Goal: Task Accomplishment & Management: Use online tool/utility

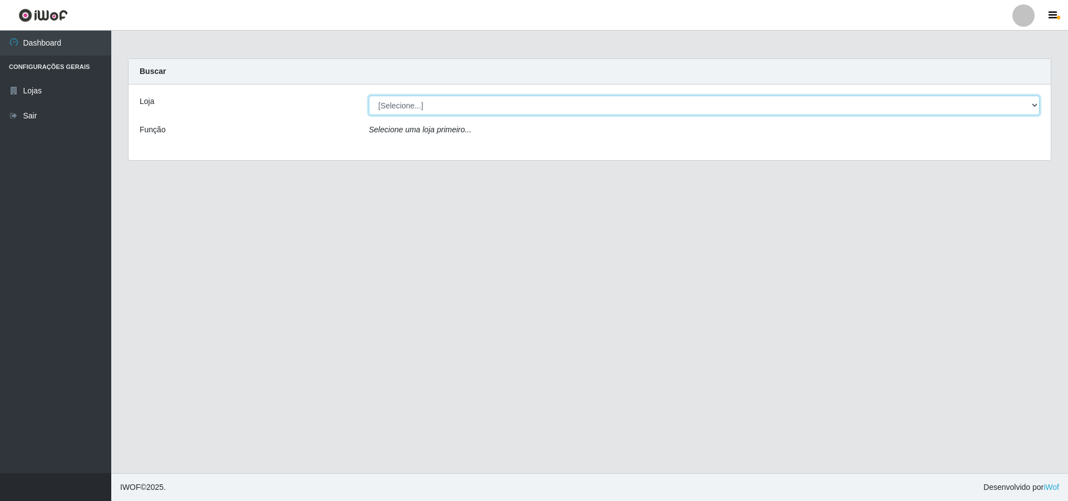
click at [454, 105] on select "[Selecione...] Atacado Vem - [STREET_ADDRESS]" at bounding box center [704, 105] width 671 height 19
select select "449"
click at [369, 96] on select "[Selecione...] Atacado Vem - [STREET_ADDRESS]" at bounding box center [704, 105] width 671 height 19
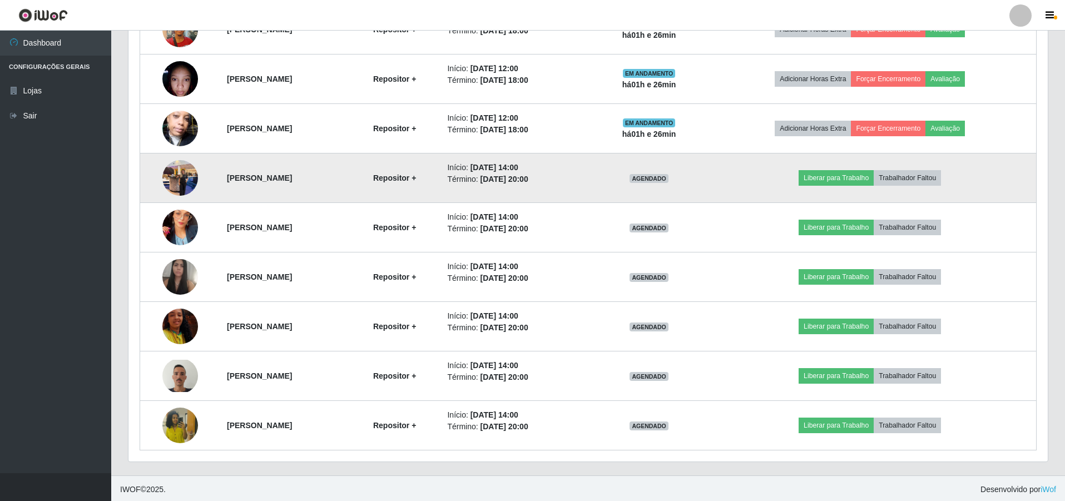
scroll to position [534, 0]
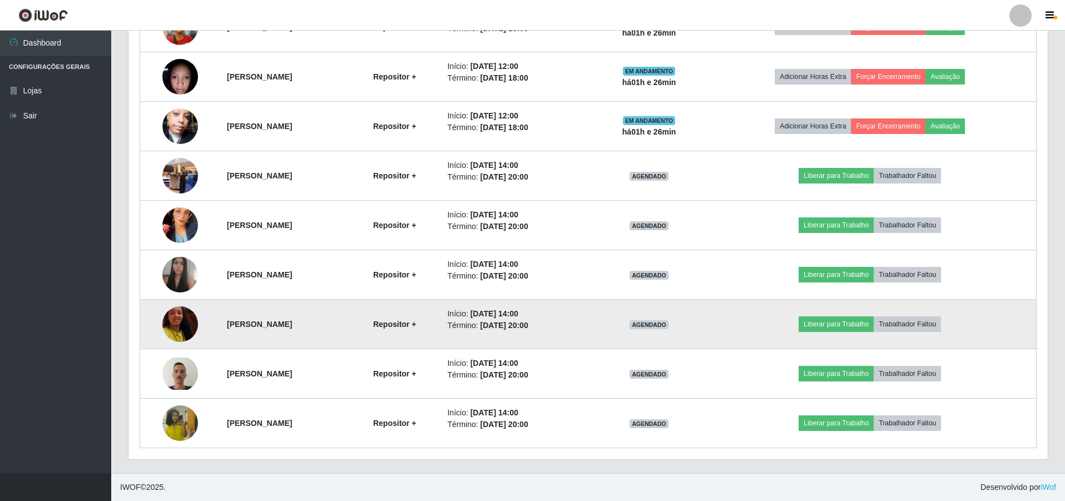
click at [173, 318] on img at bounding box center [180, 324] width 36 height 63
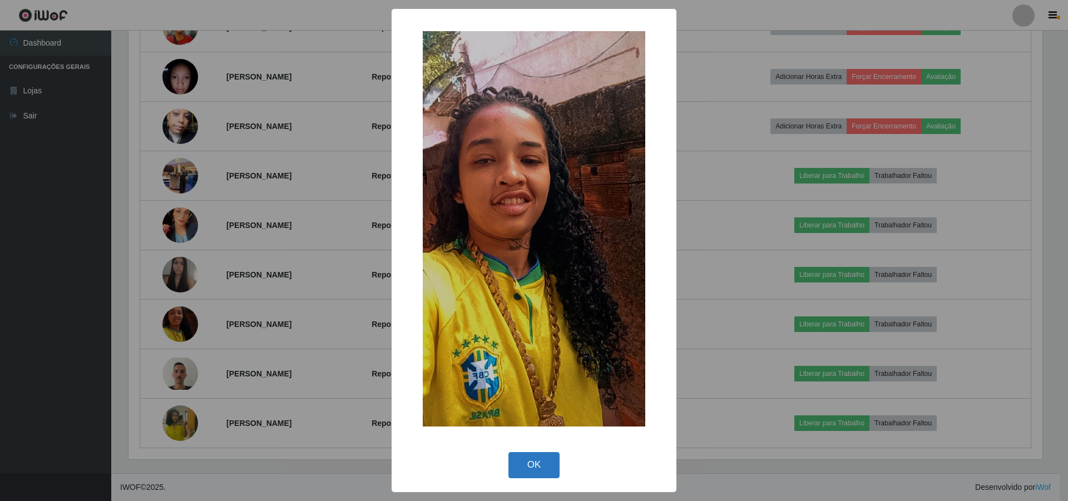
click at [539, 468] on button "OK" at bounding box center [534, 465] width 52 height 26
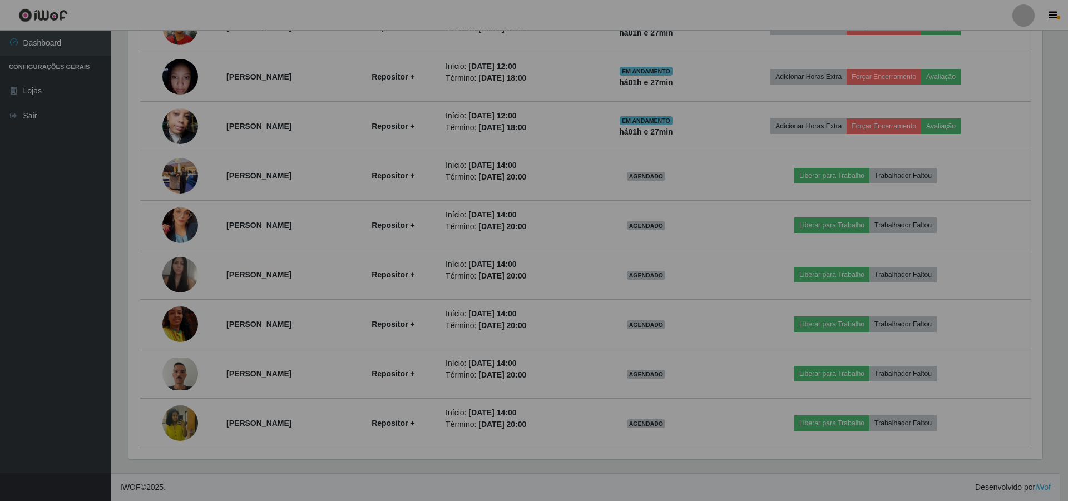
scroll to position [231, 919]
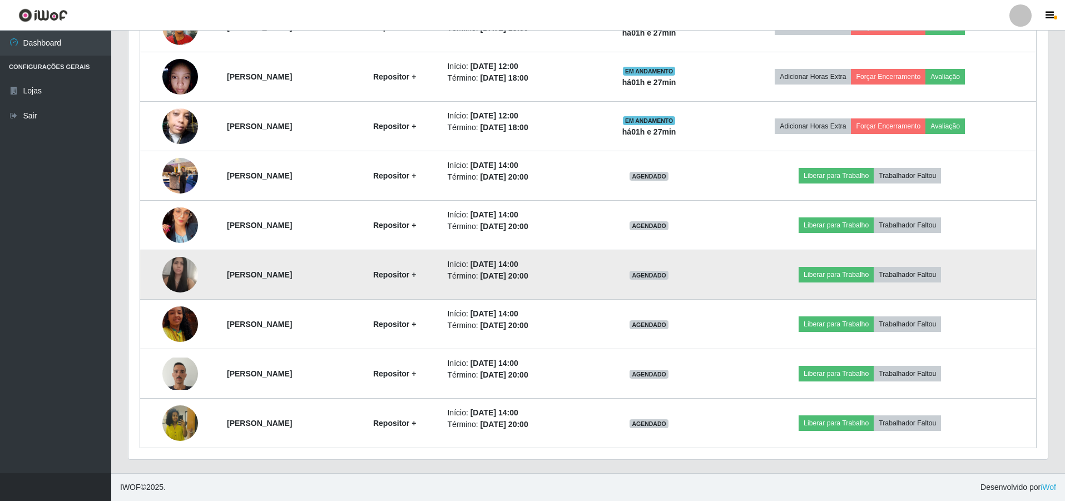
click at [165, 275] on img at bounding box center [180, 275] width 36 height 46
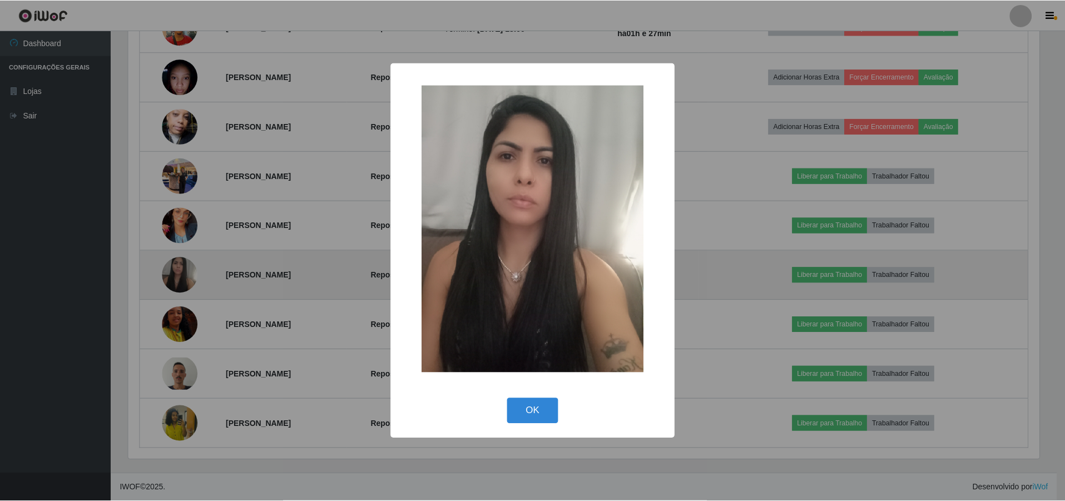
scroll to position [231, 914]
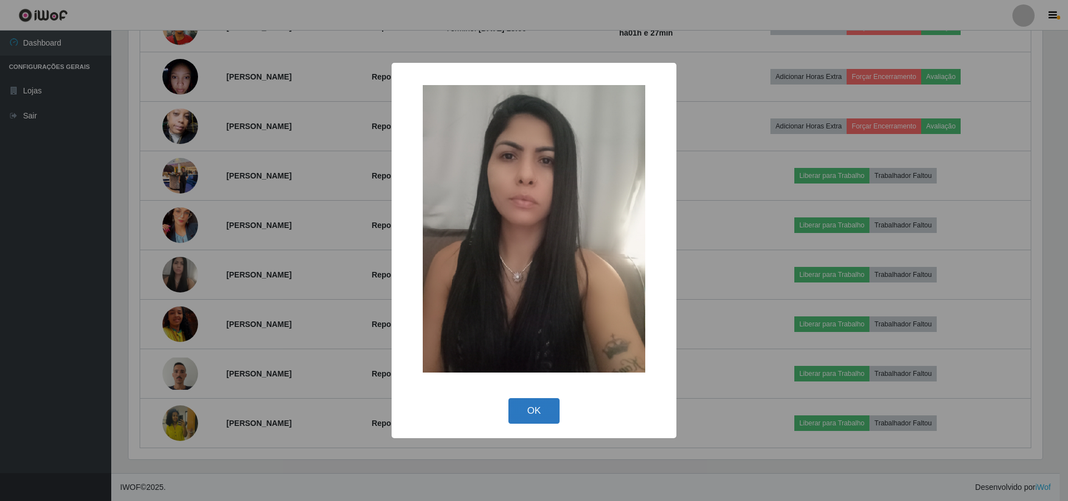
click at [543, 418] on button "OK" at bounding box center [534, 411] width 52 height 26
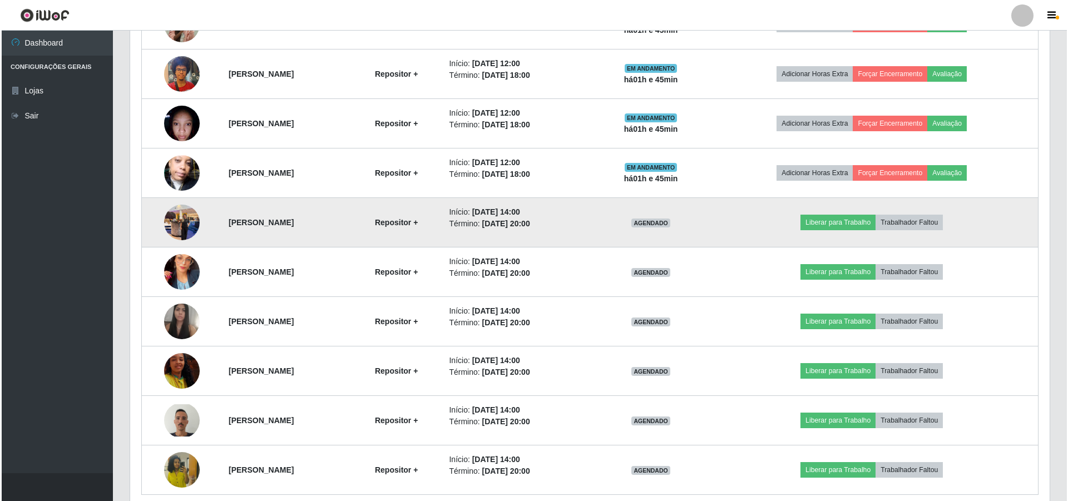
scroll to position [423, 0]
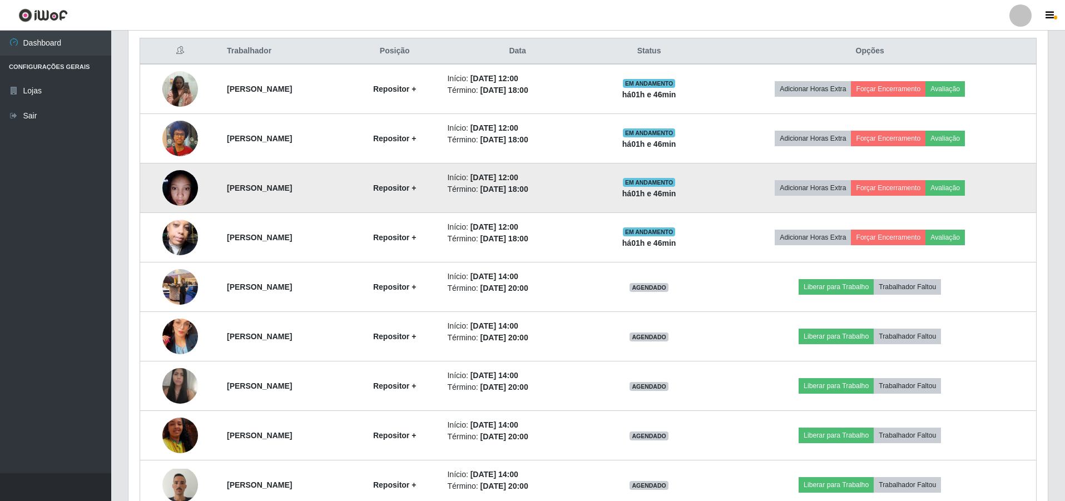
click at [173, 191] on img at bounding box center [180, 187] width 36 height 47
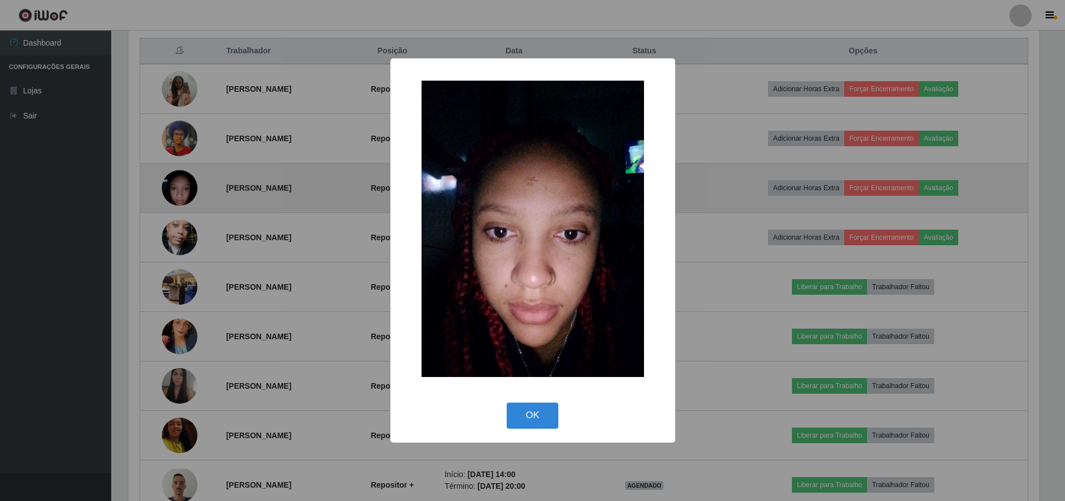
scroll to position [231, 914]
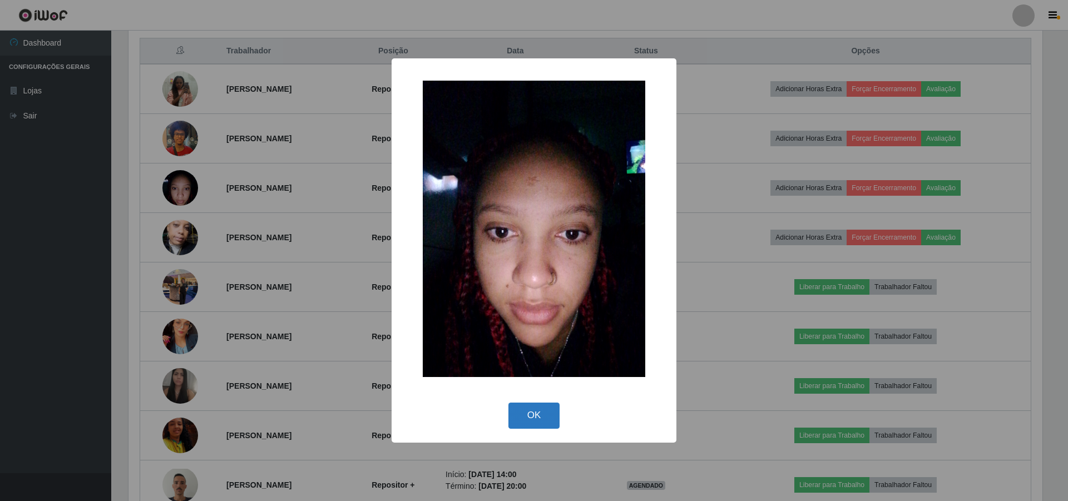
click at [539, 419] on button "OK" at bounding box center [534, 416] width 52 height 26
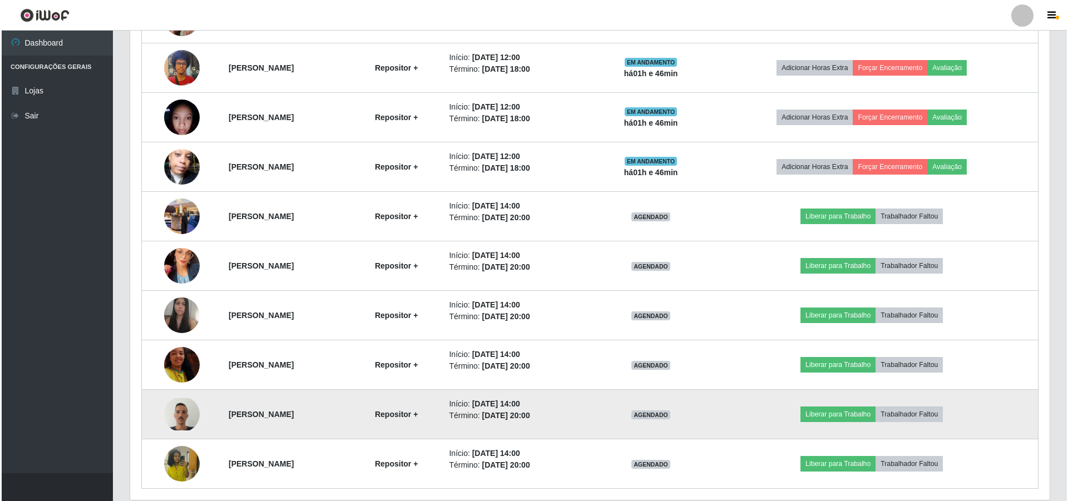
scroll to position [534, 0]
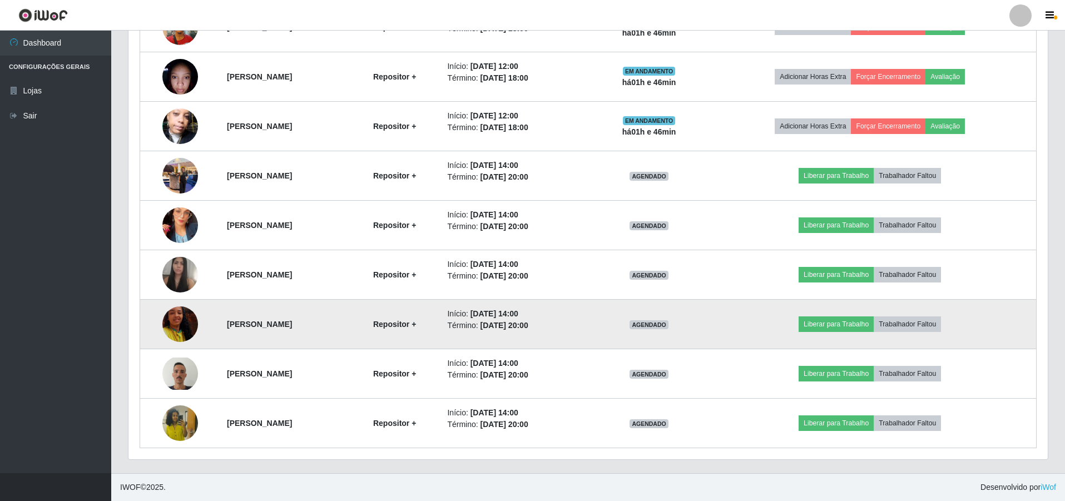
click at [177, 318] on img at bounding box center [180, 324] width 36 height 63
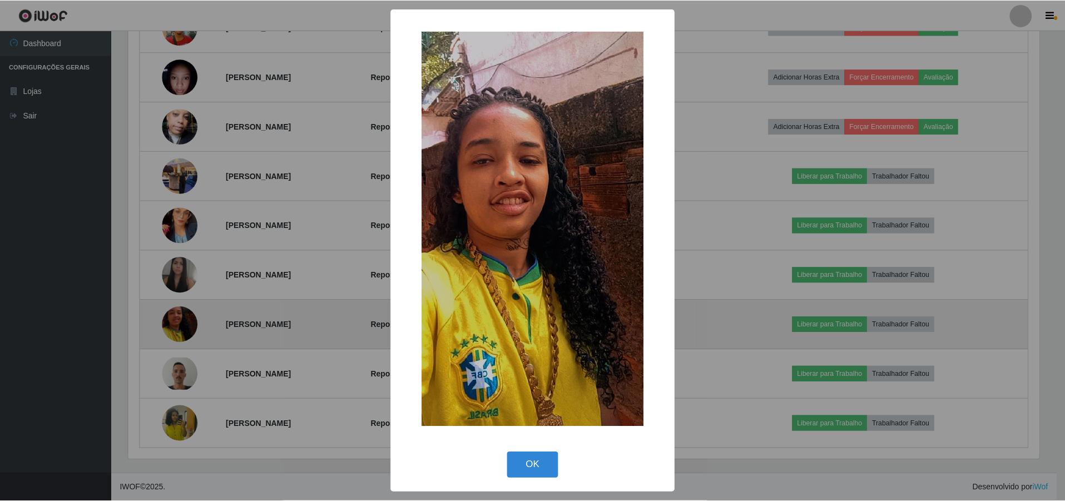
scroll to position [231, 914]
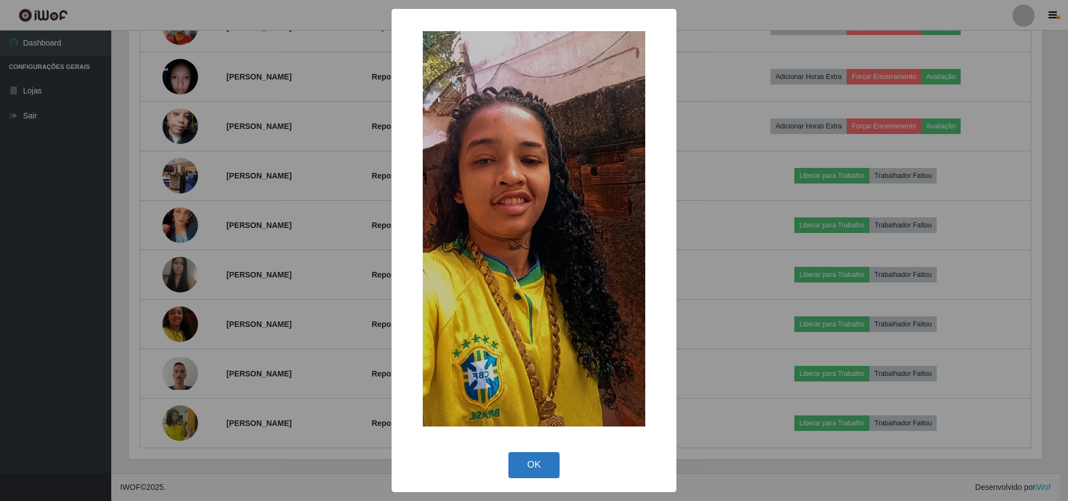
click at [539, 474] on button "OK" at bounding box center [534, 465] width 52 height 26
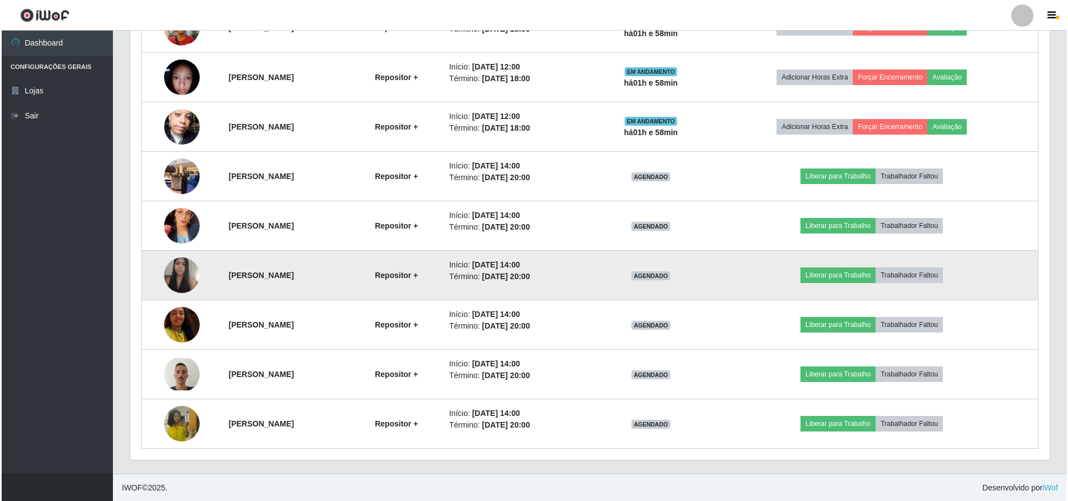
scroll to position [534, 0]
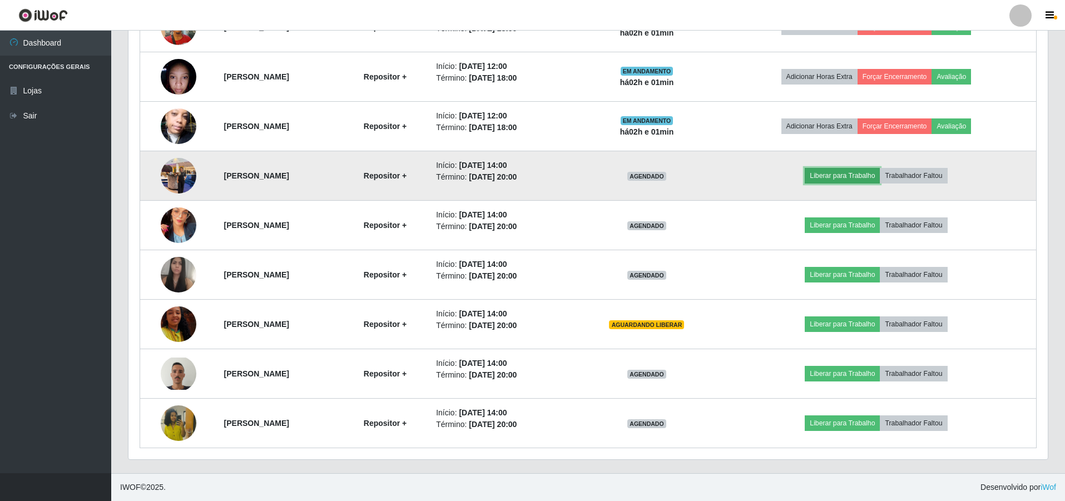
click at [832, 171] on button "Liberar para Trabalho" at bounding box center [842, 176] width 75 height 16
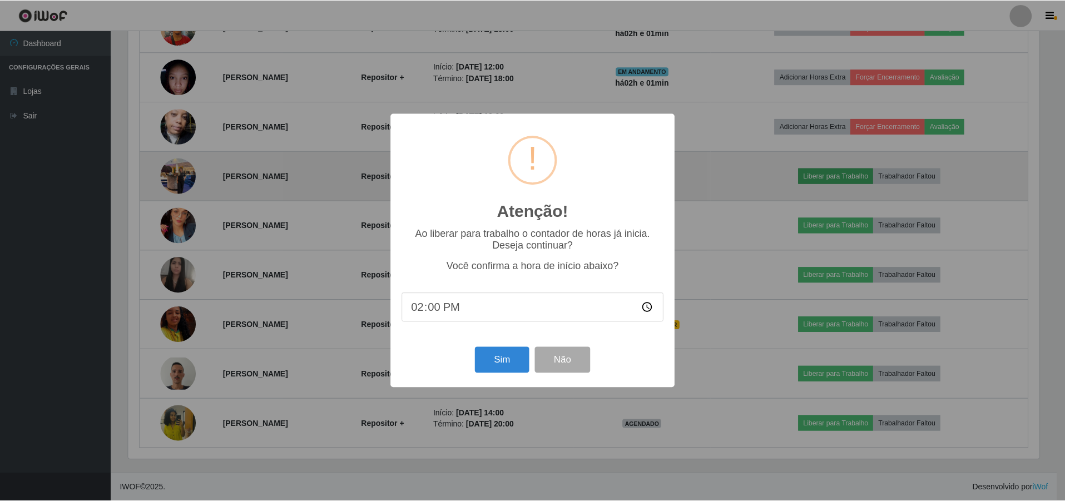
scroll to position [231, 914]
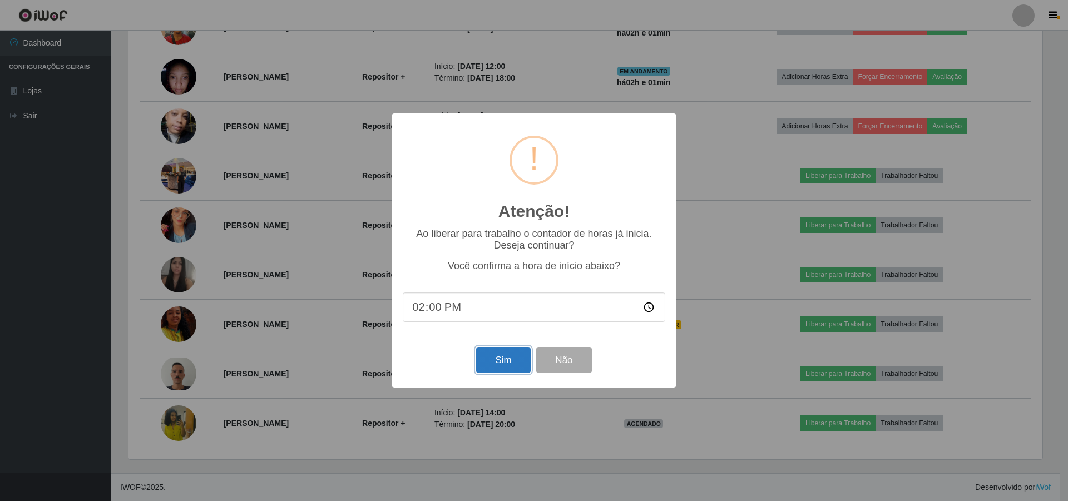
click at [486, 366] on button "Sim" at bounding box center [503, 360] width 54 height 26
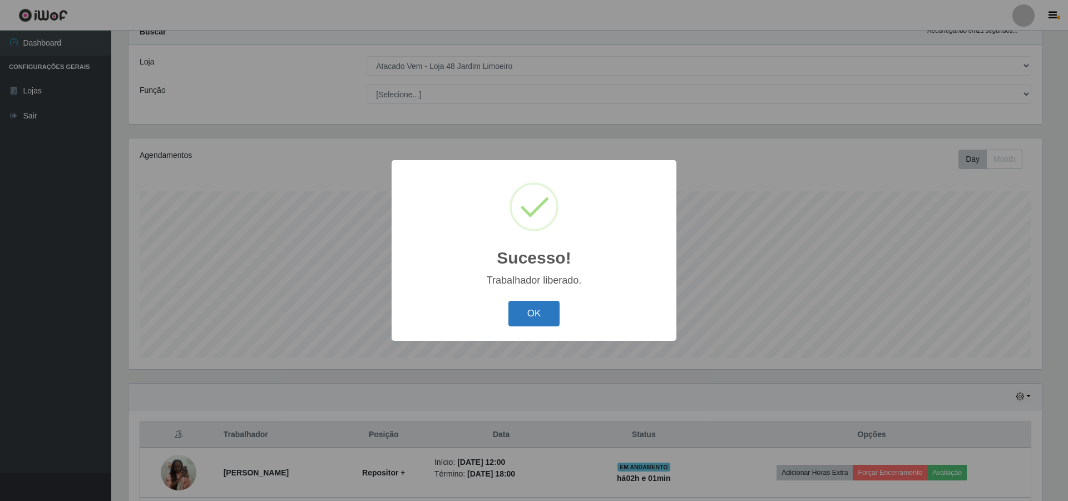
click at [528, 304] on button "OK" at bounding box center [534, 314] width 52 height 26
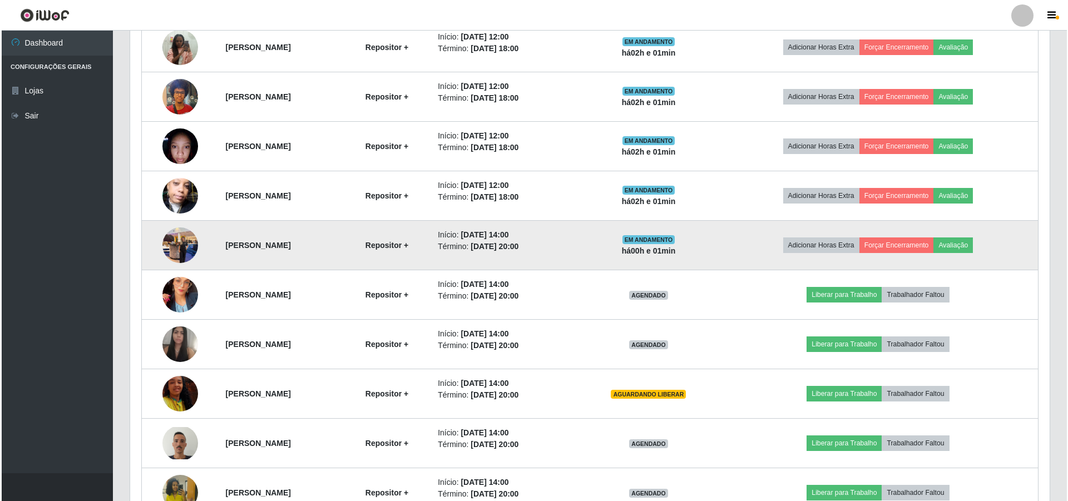
scroll to position [484, 0]
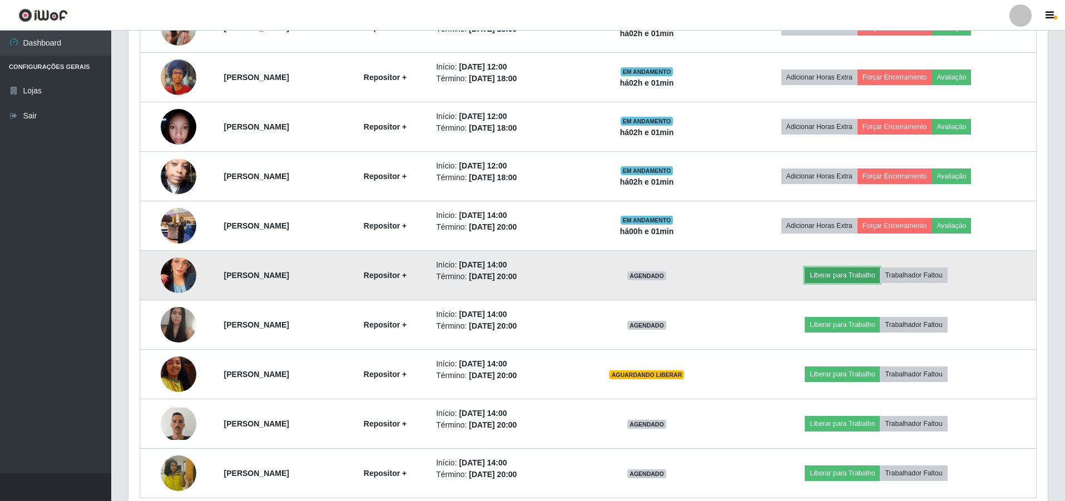
click at [854, 275] on button "Liberar para Trabalho" at bounding box center [842, 275] width 75 height 16
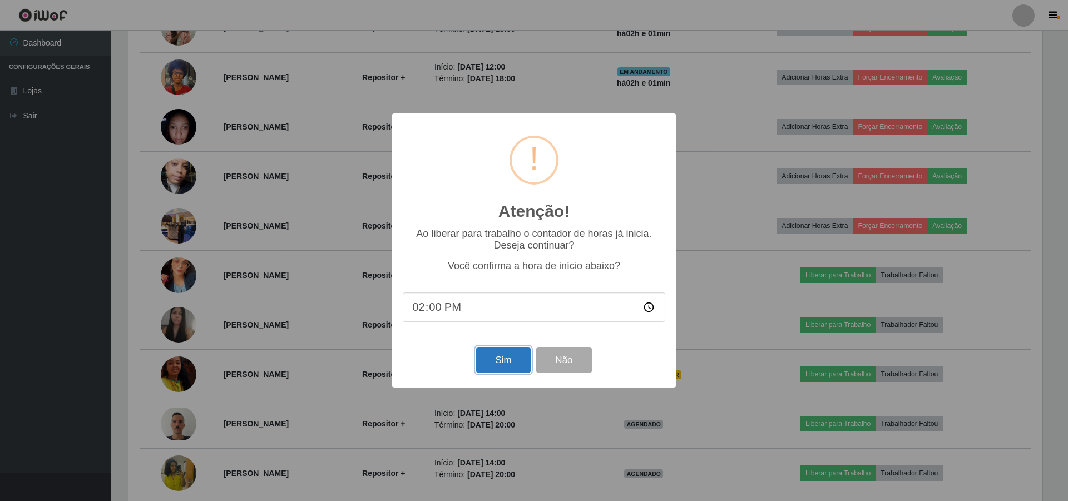
click at [509, 359] on button "Sim" at bounding box center [503, 360] width 54 height 26
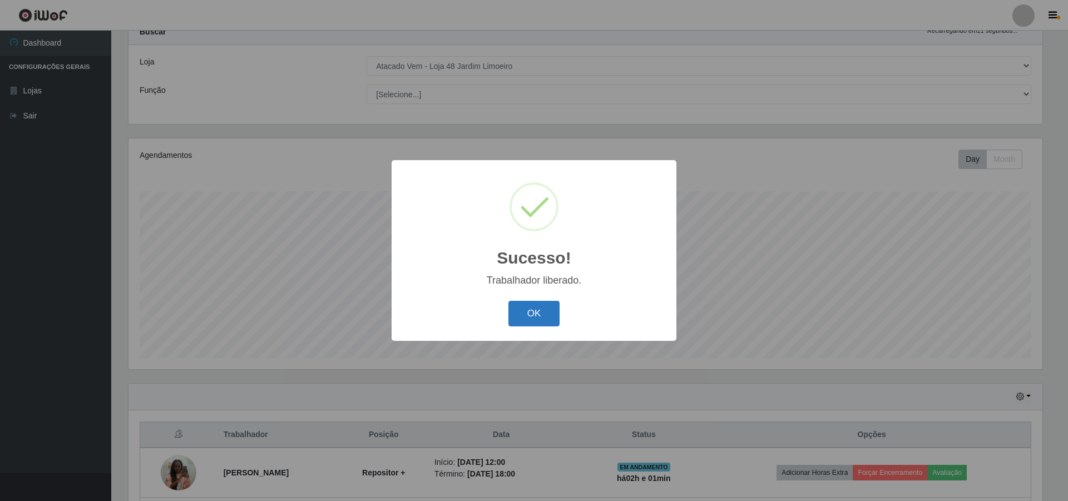
click at [545, 316] on button "OK" at bounding box center [534, 314] width 52 height 26
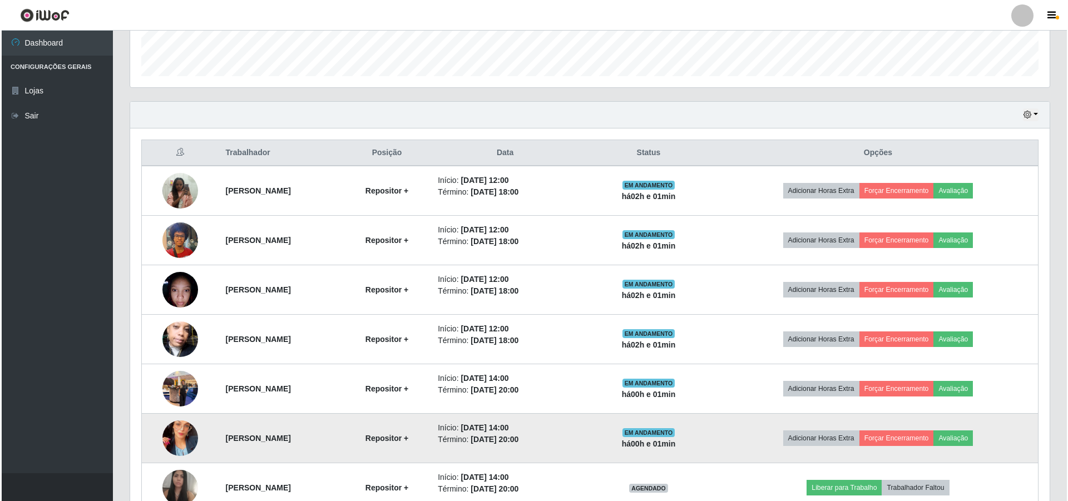
scroll to position [484, 0]
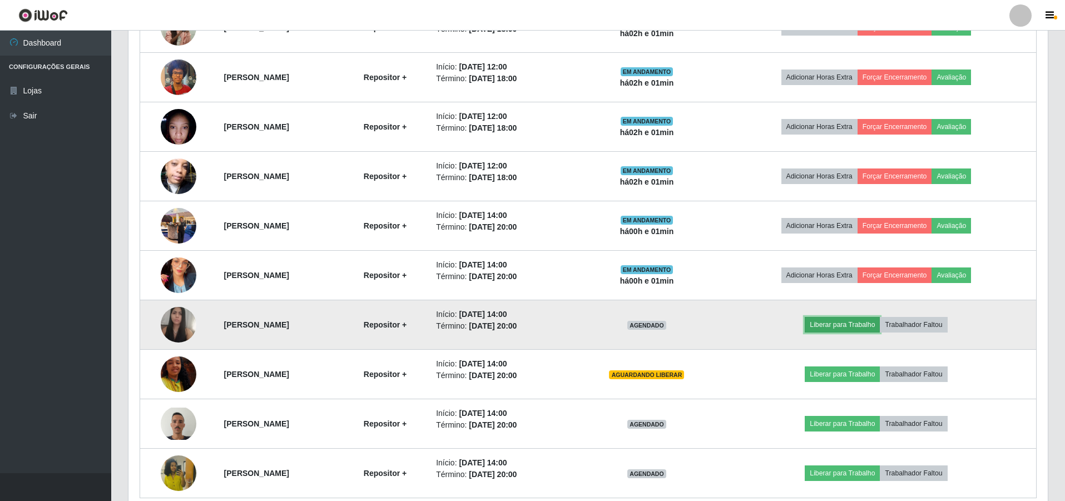
click at [863, 329] on button "Liberar para Trabalho" at bounding box center [842, 325] width 75 height 16
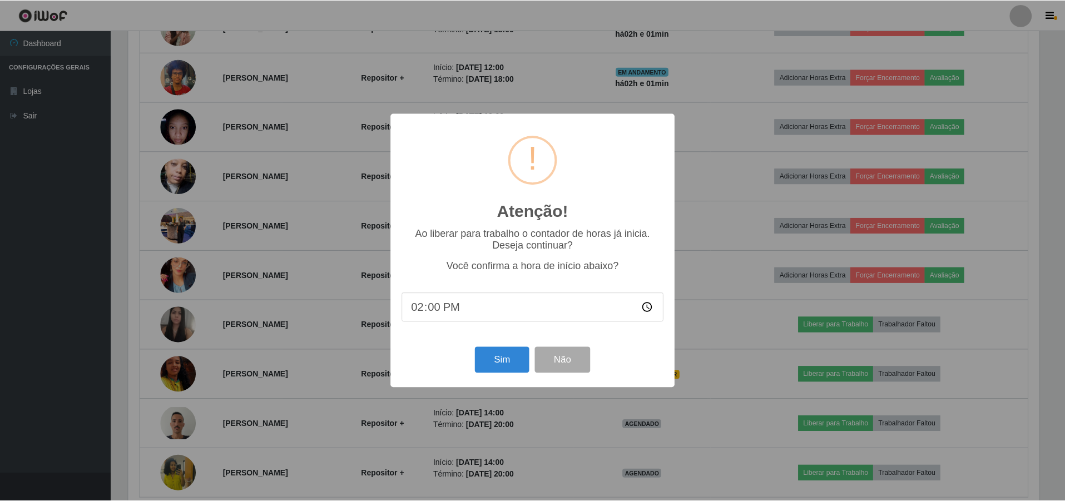
scroll to position [231, 914]
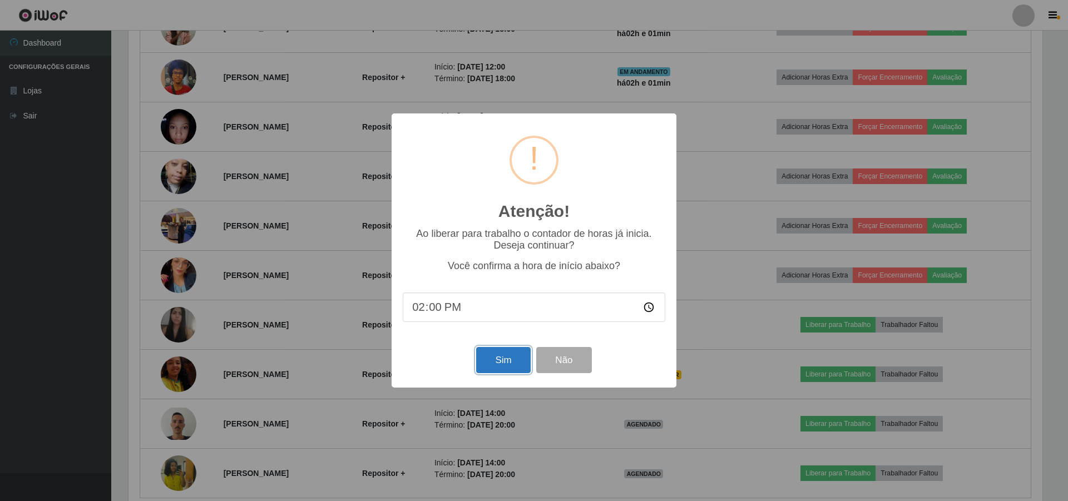
click at [507, 362] on button "Sim" at bounding box center [503, 360] width 54 height 26
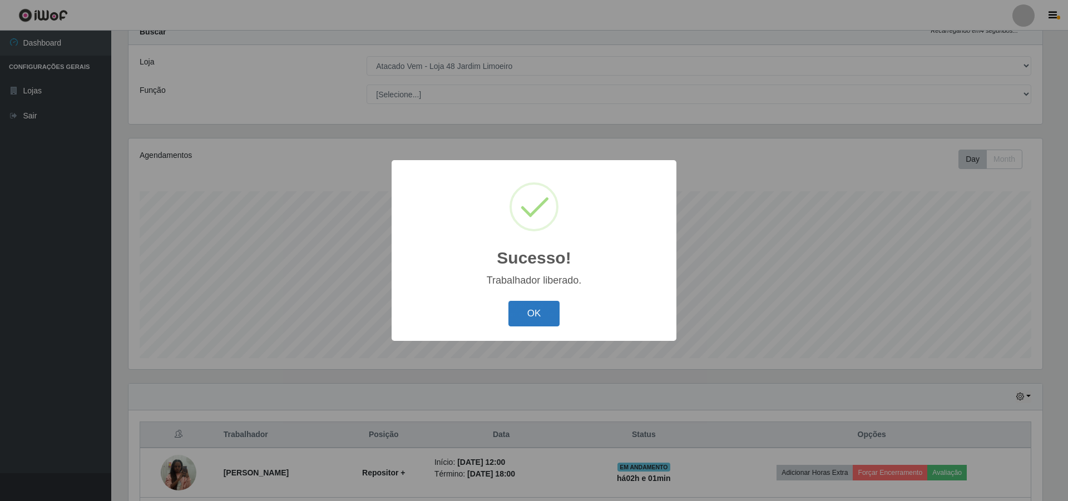
click at [541, 306] on button "OK" at bounding box center [534, 314] width 52 height 26
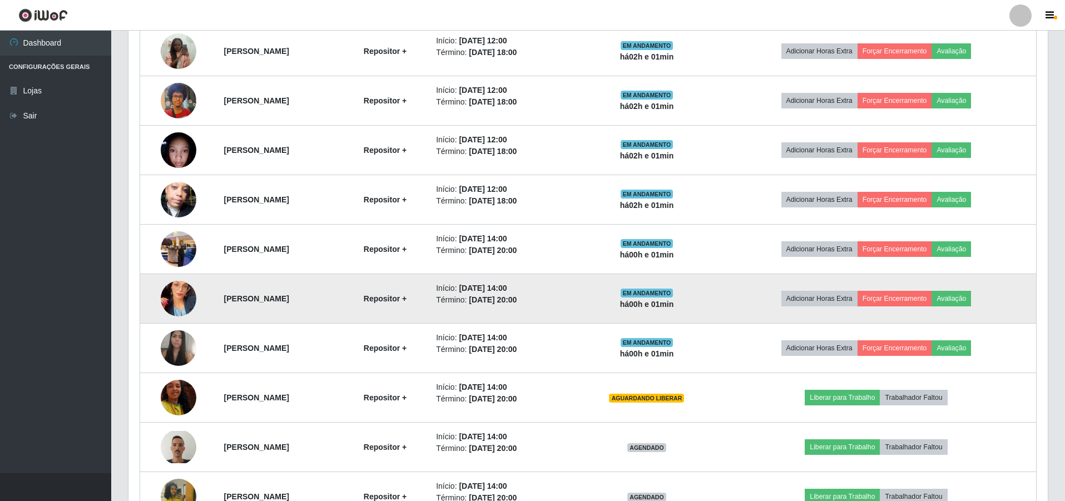
scroll to position [0, 0]
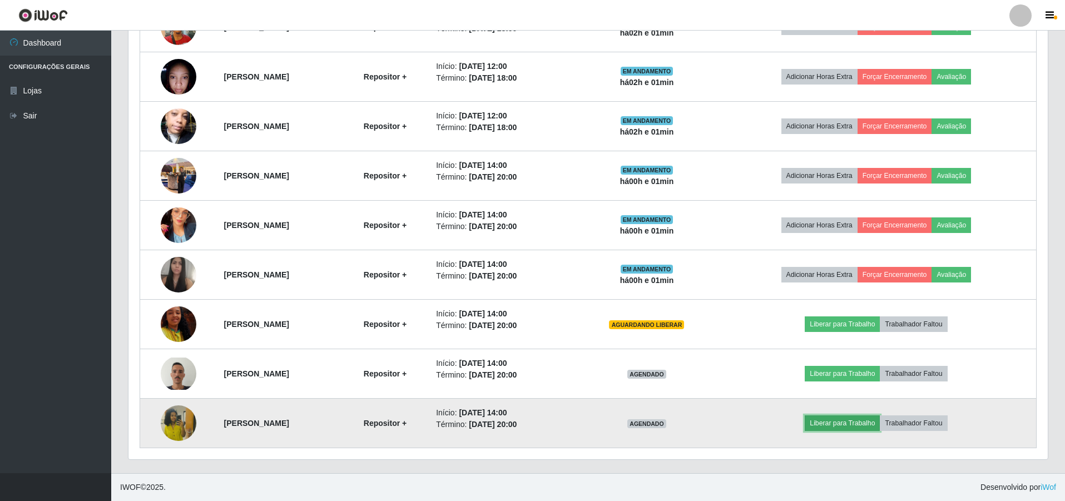
click at [859, 424] on button "Liberar para Trabalho" at bounding box center [842, 423] width 75 height 16
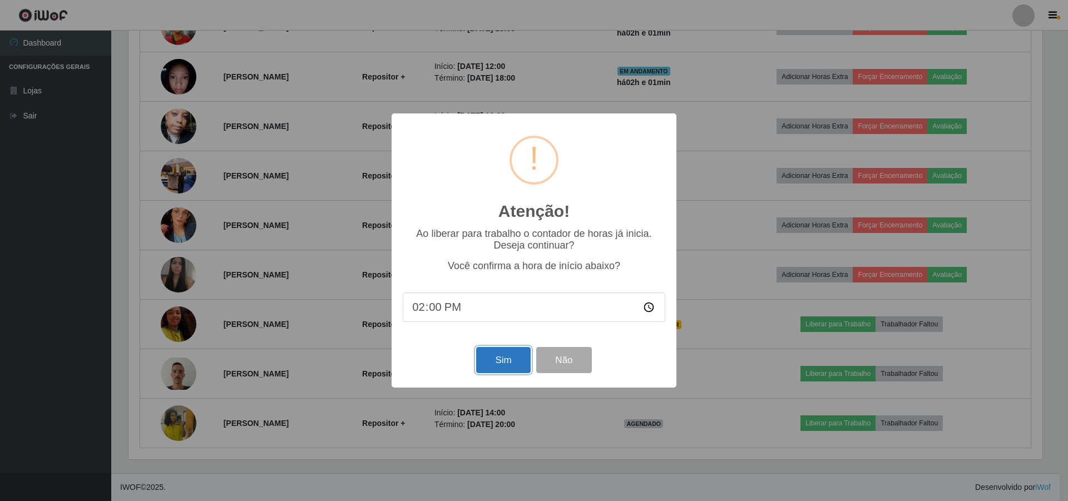
click at [489, 360] on button "Sim" at bounding box center [503, 360] width 54 height 26
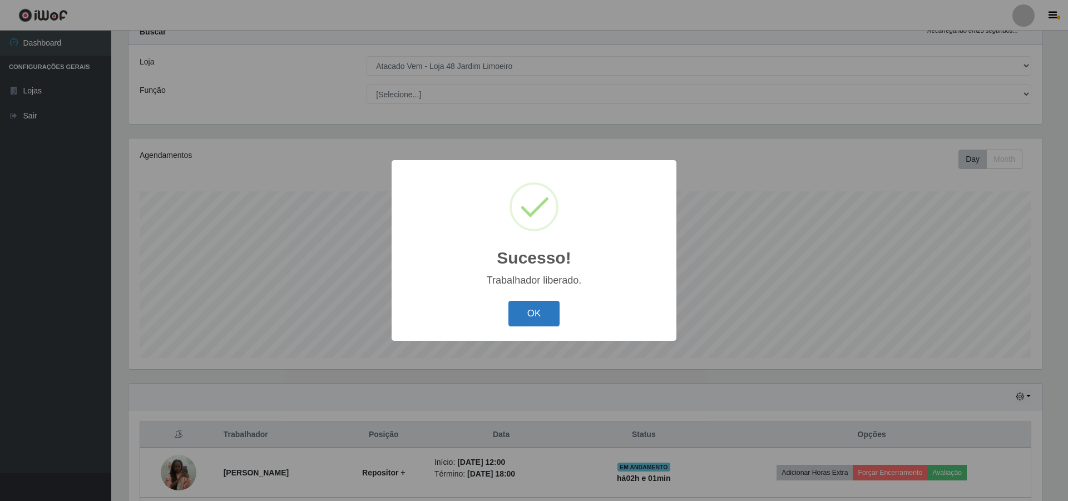
click at [528, 311] on button "OK" at bounding box center [534, 314] width 52 height 26
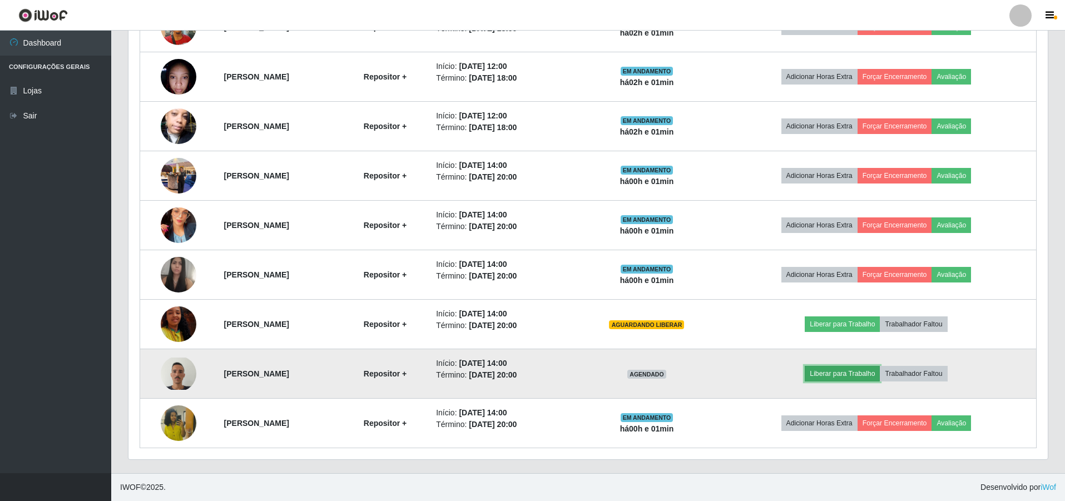
click at [857, 375] on button "Liberar para Trabalho" at bounding box center [842, 374] width 75 height 16
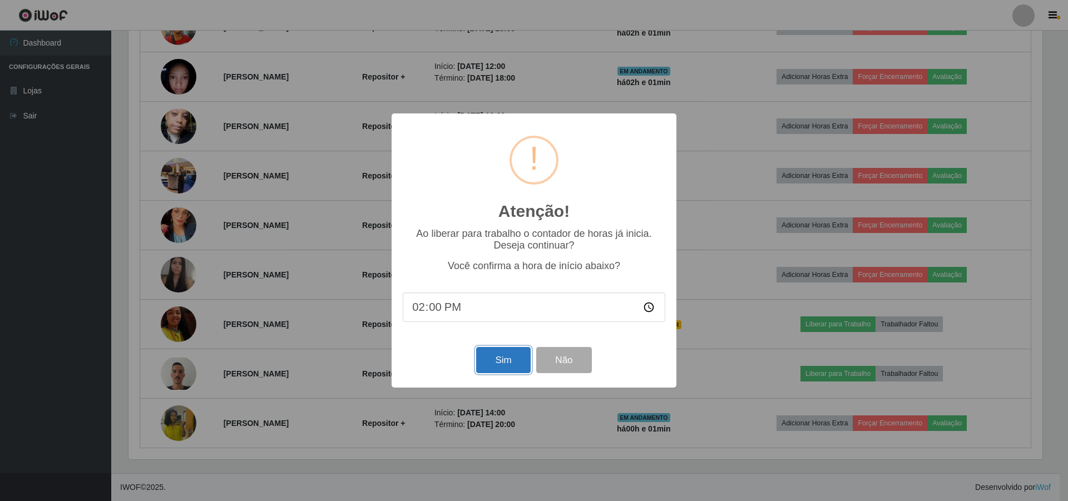
click at [493, 365] on button "Sim" at bounding box center [503, 360] width 54 height 26
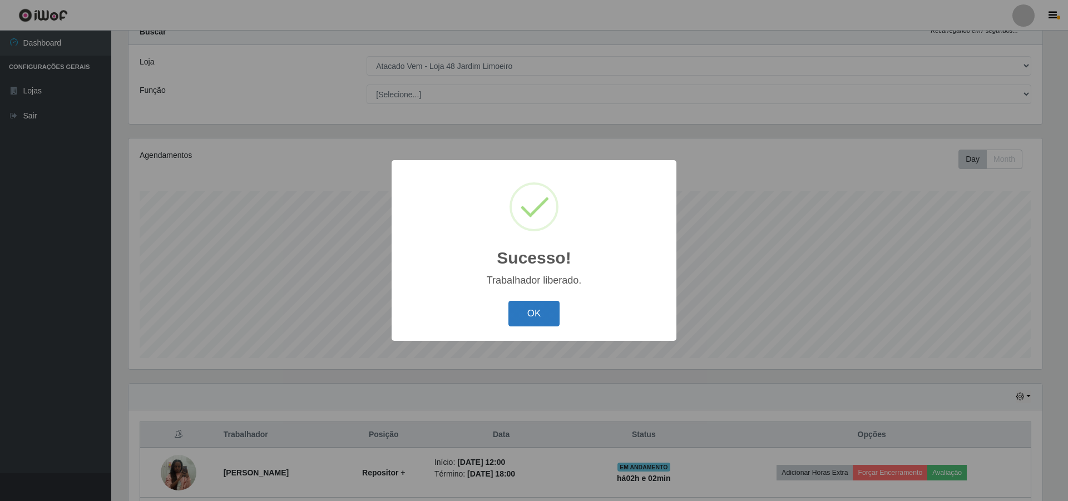
click at [538, 315] on button "OK" at bounding box center [534, 314] width 52 height 26
